Goal: Information Seeking & Learning: Check status

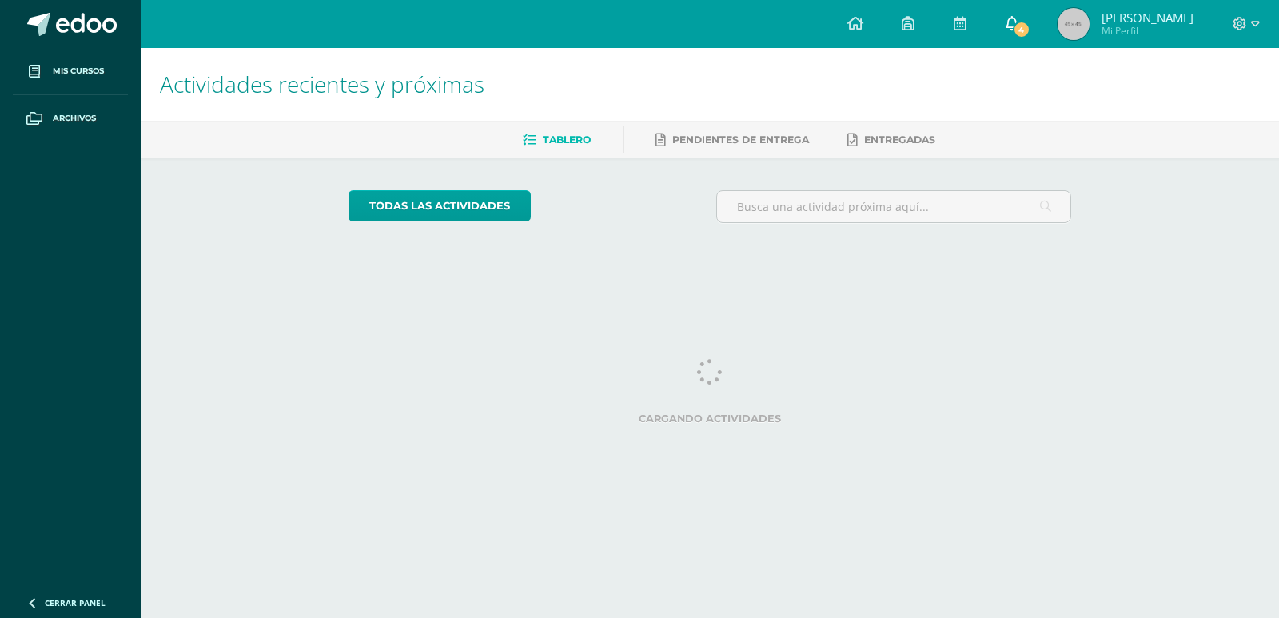
click at [1005, 22] on icon at bounding box center [1011, 23] width 13 height 14
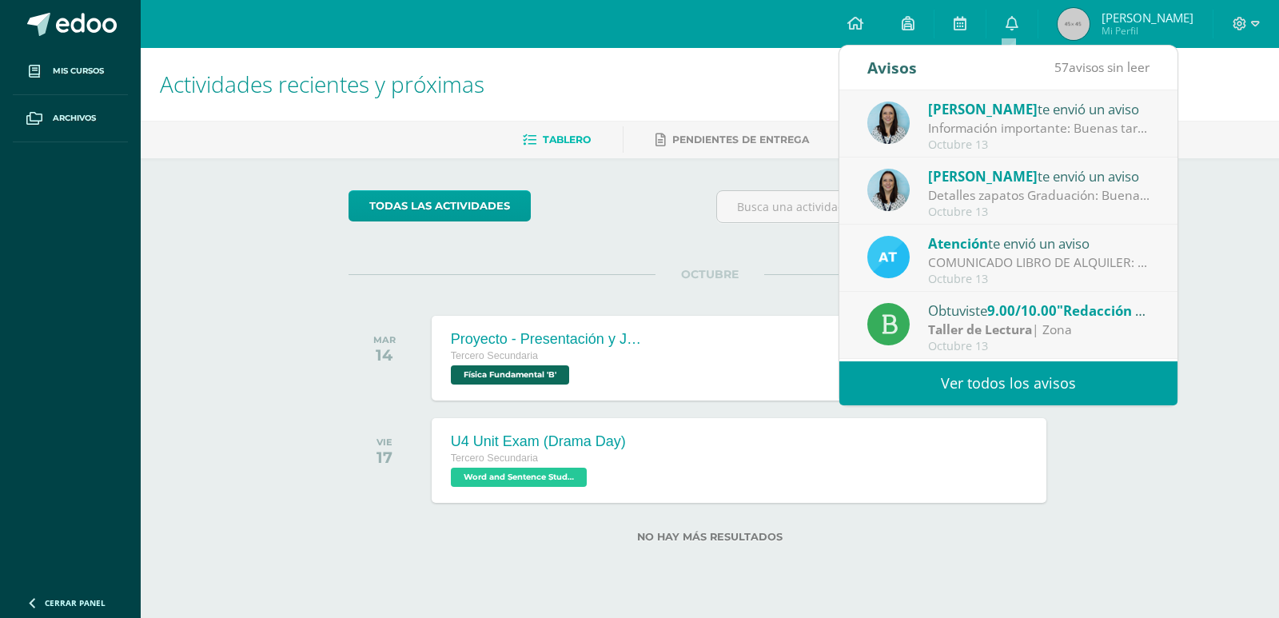
click at [1053, 328] on div "Taller de Lectura | Zona" at bounding box center [1039, 330] width 222 height 18
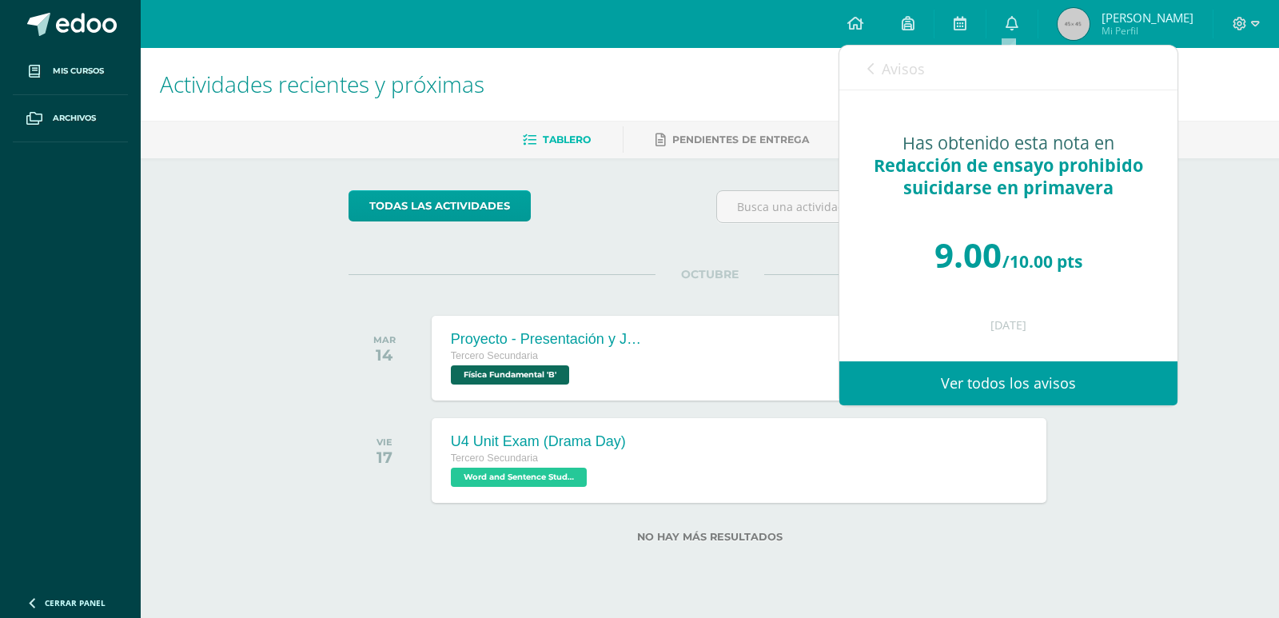
click at [900, 68] on span "Avisos" at bounding box center [903, 68] width 43 height 19
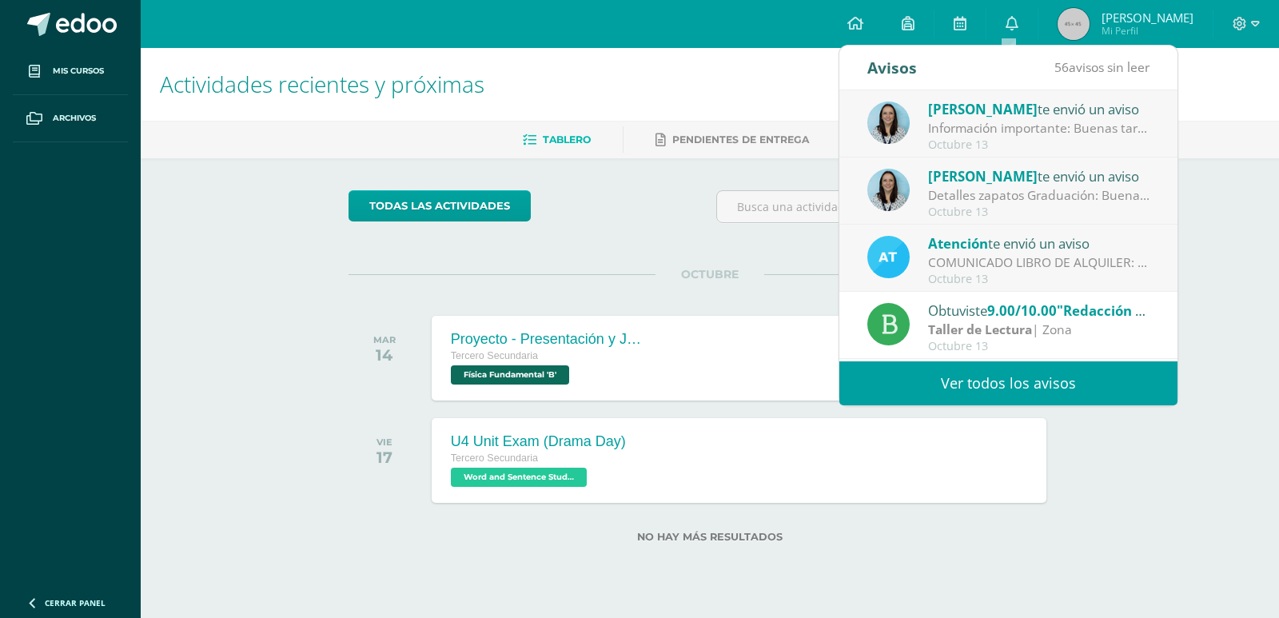
click at [1041, 255] on div "COMUNICADO LIBRO DE ALQUILER: Estimados padres de familia, Les compartimos info…" at bounding box center [1039, 262] width 222 height 18
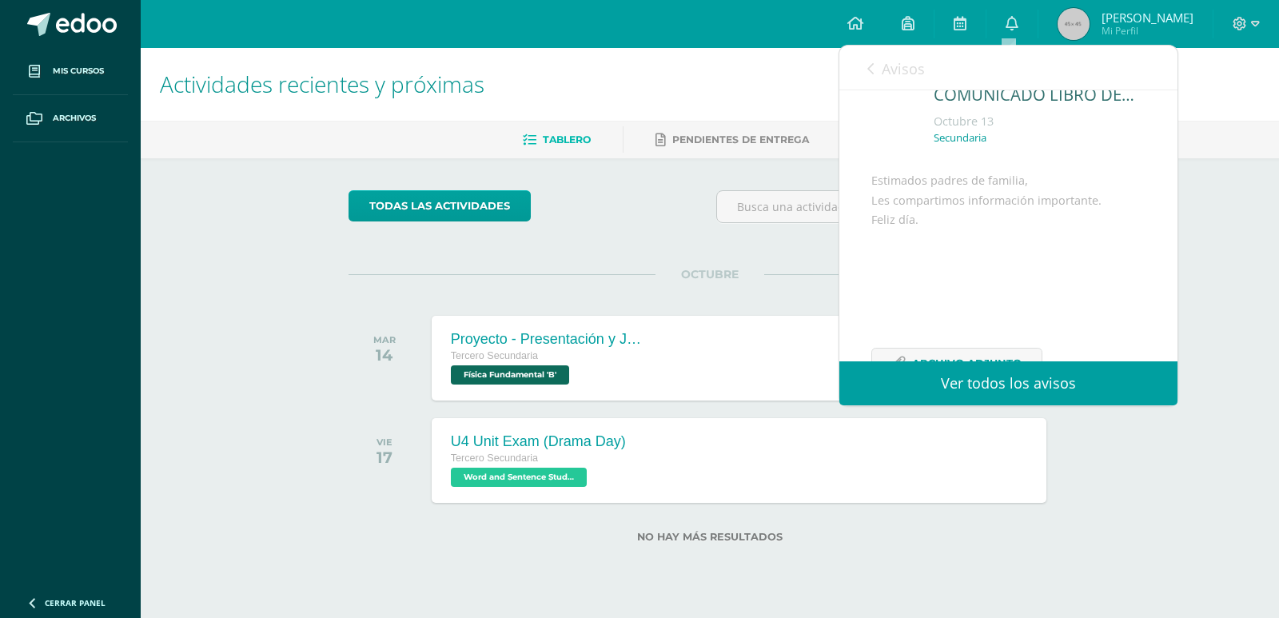
scroll to position [155, 0]
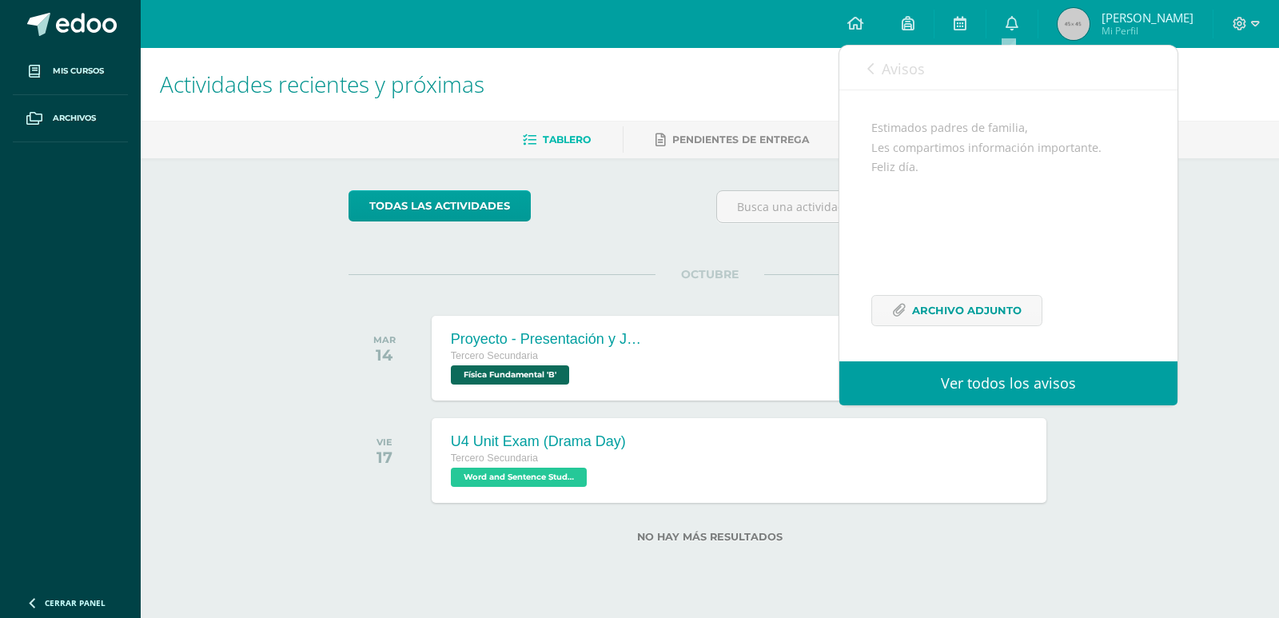
click at [891, 64] on span "Avisos" at bounding box center [903, 68] width 43 height 19
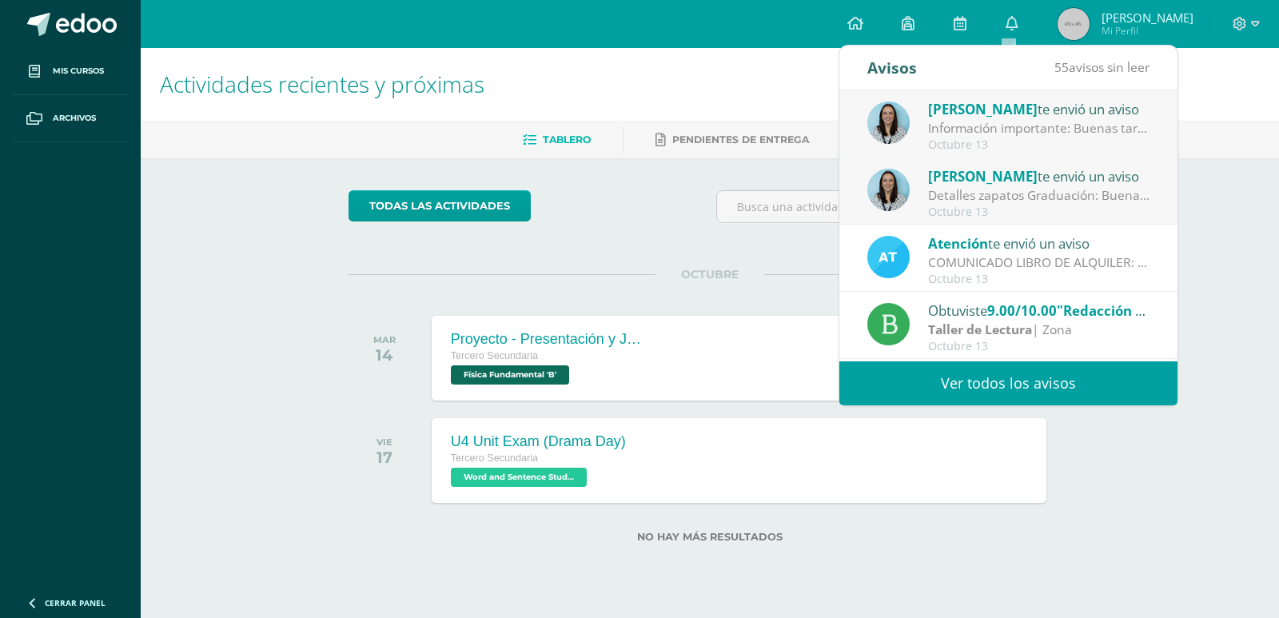
click at [970, 205] on div "Octubre 13" at bounding box center [1039, 212] width 222 height 14
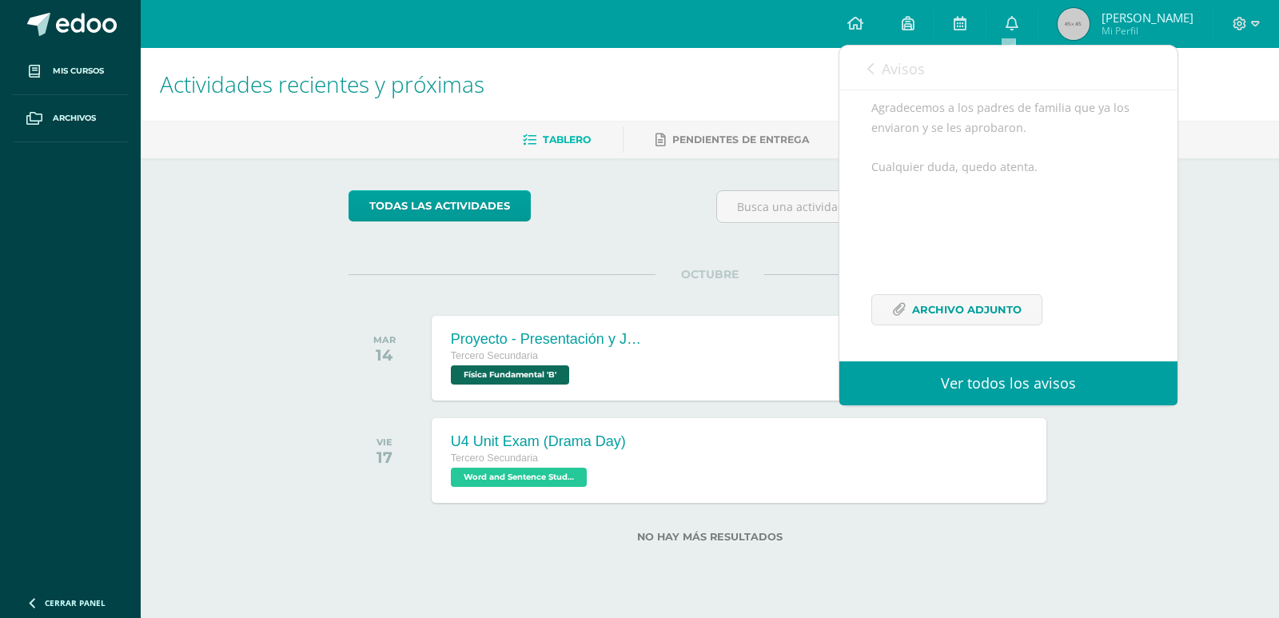
scroll to position [292, 0]
click at [945, 296] on span "Archivo Adjunto" at bounding box center [966, 310] width 109 height 30
click at [900, 73] on span "Avisos" at bounding box center [903, 68] width 43 height 19
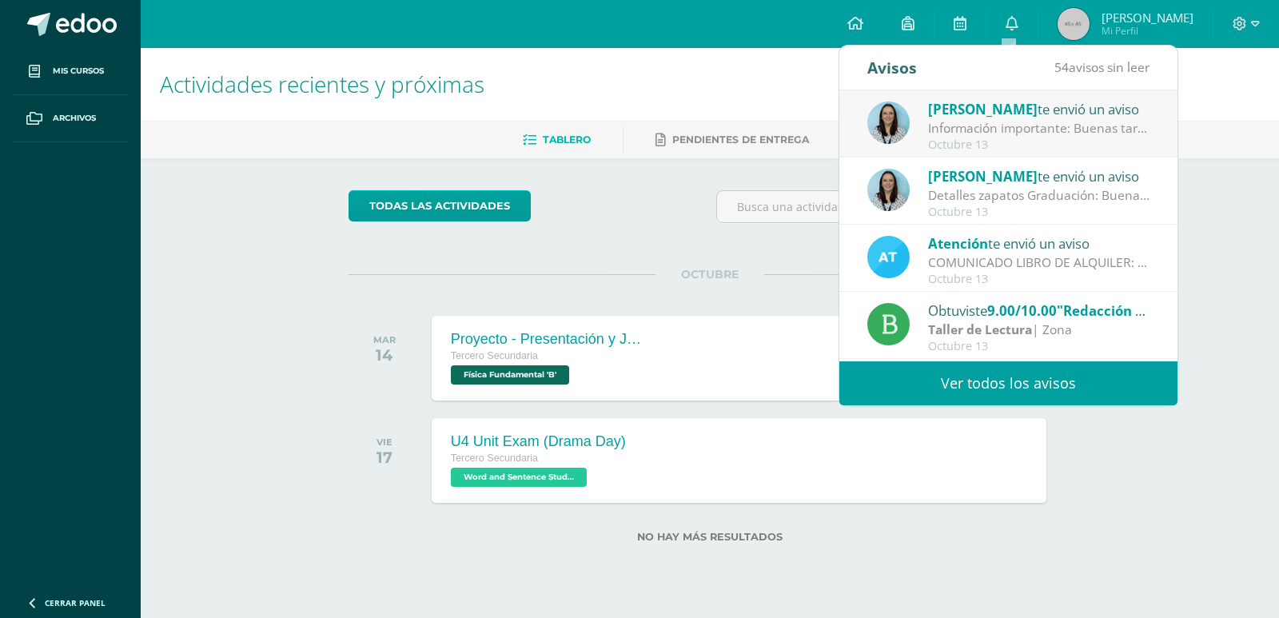
click at [1002, 137] on div "Información importante: Buenas tardes padres de familia, Compartimos informació…" at bounding box center [1039, 128] width 222 height 18
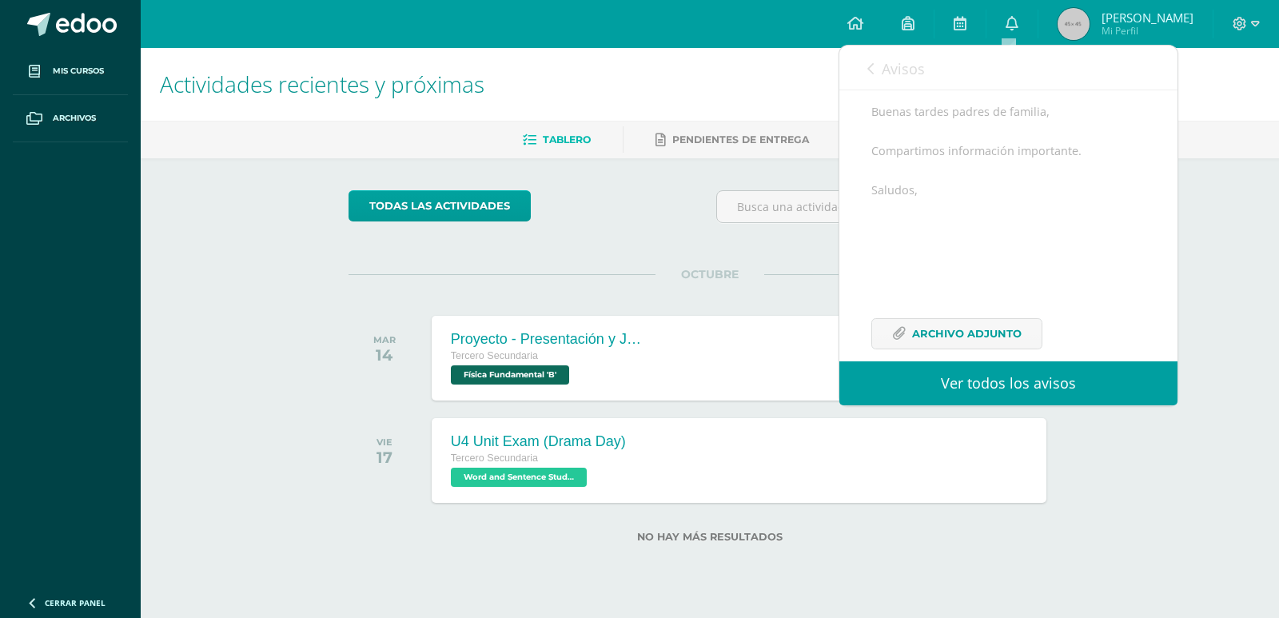
click at [908, 68] on span "Avisos" at bounding box center [903, 68] width 43 height 19
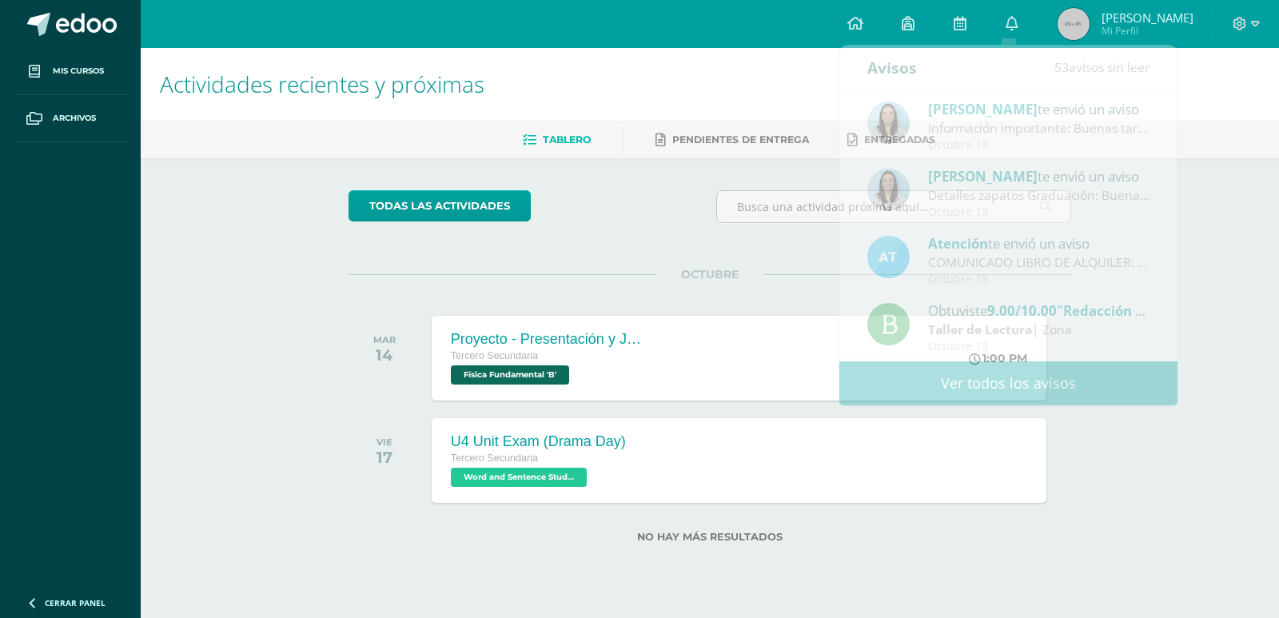
click at [1091, 22] on span "Ismenia Annellisse Mi Perfil" at bounding box center [1125, 24] width 142 height 32
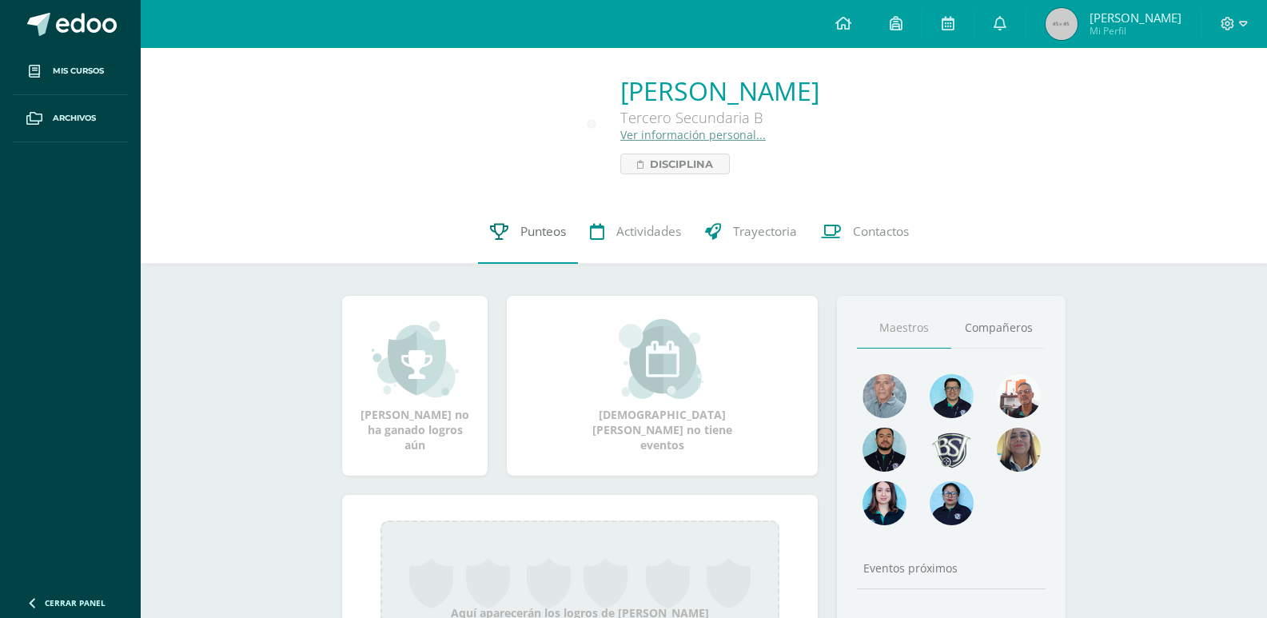
click at [551, 239] on span "Punteos" at bounding box center [543, 231] width 46 height 17
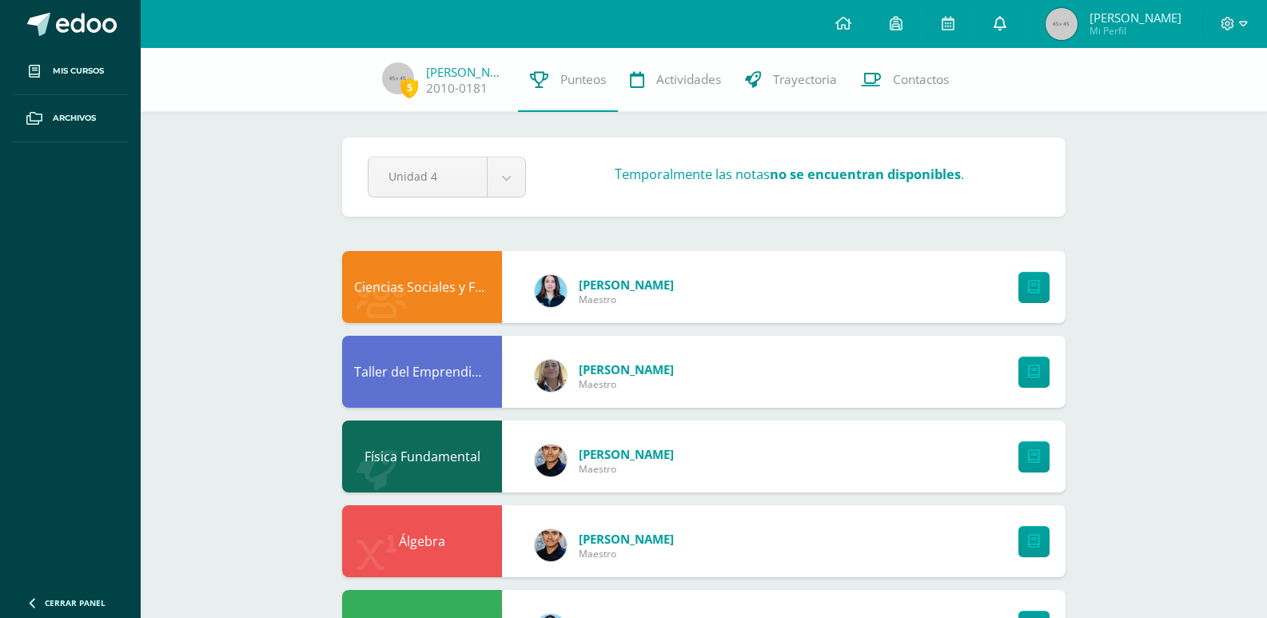
click at [1009, 21] on link at bounding box center [999, 24] width 51 height 48
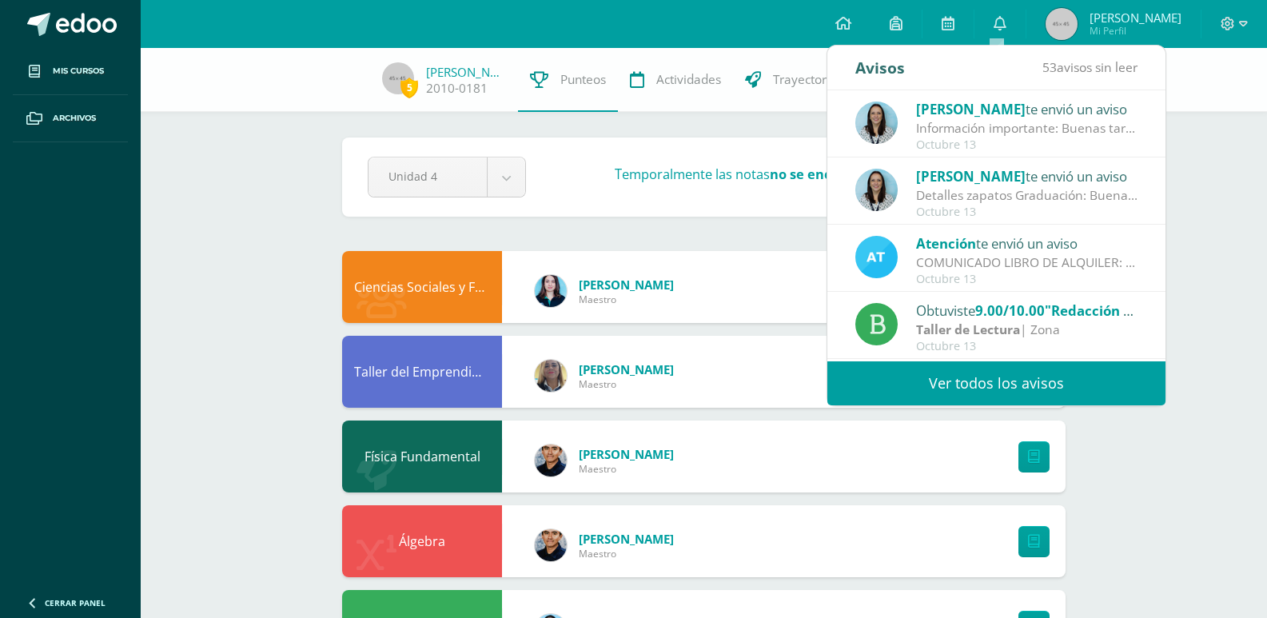
click at [1001, 109] on span "[PERSON_NAME]" at bounding box center [970, 109] width 109 height 18
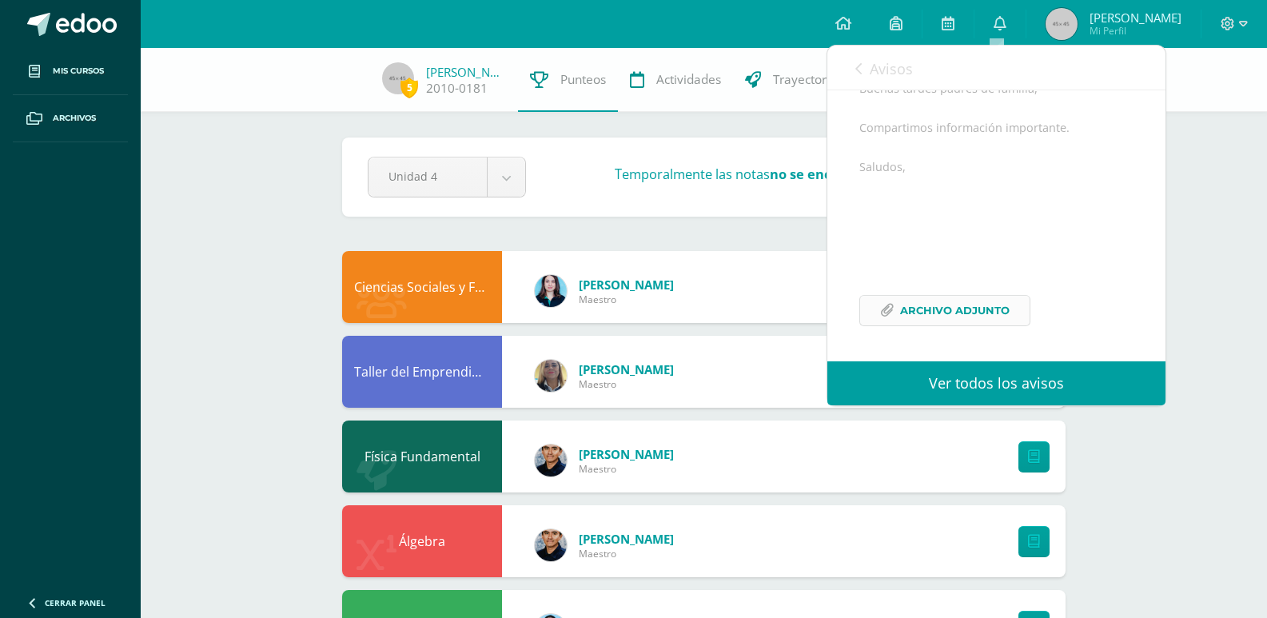
scroll to position [194, 0]
click at [946, 322] on span "Archivo Adjunto" at bounding box center [954, 311] width 109 height 30
click at [883, 453] on div "Física Fundamental Pablo Santisteban Maestro" at bounding box center [703, 456] width 723 height 72
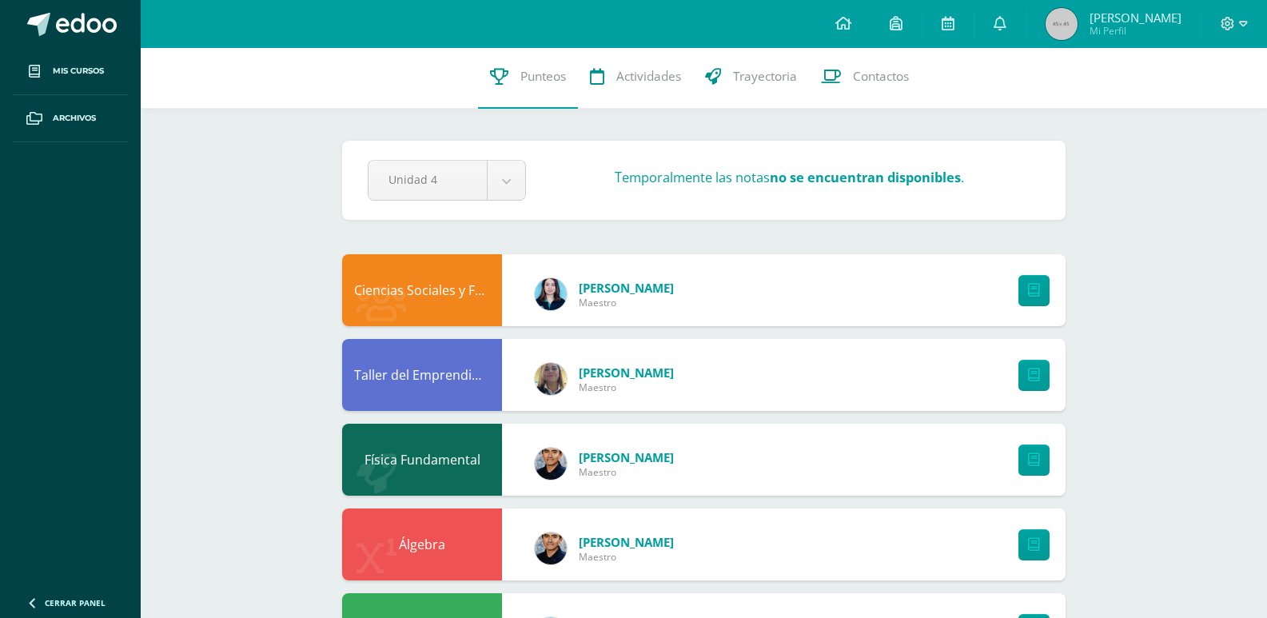
scroll to position [0, 0]
